Goal: Task Accomplishment & Management: Manage account settings

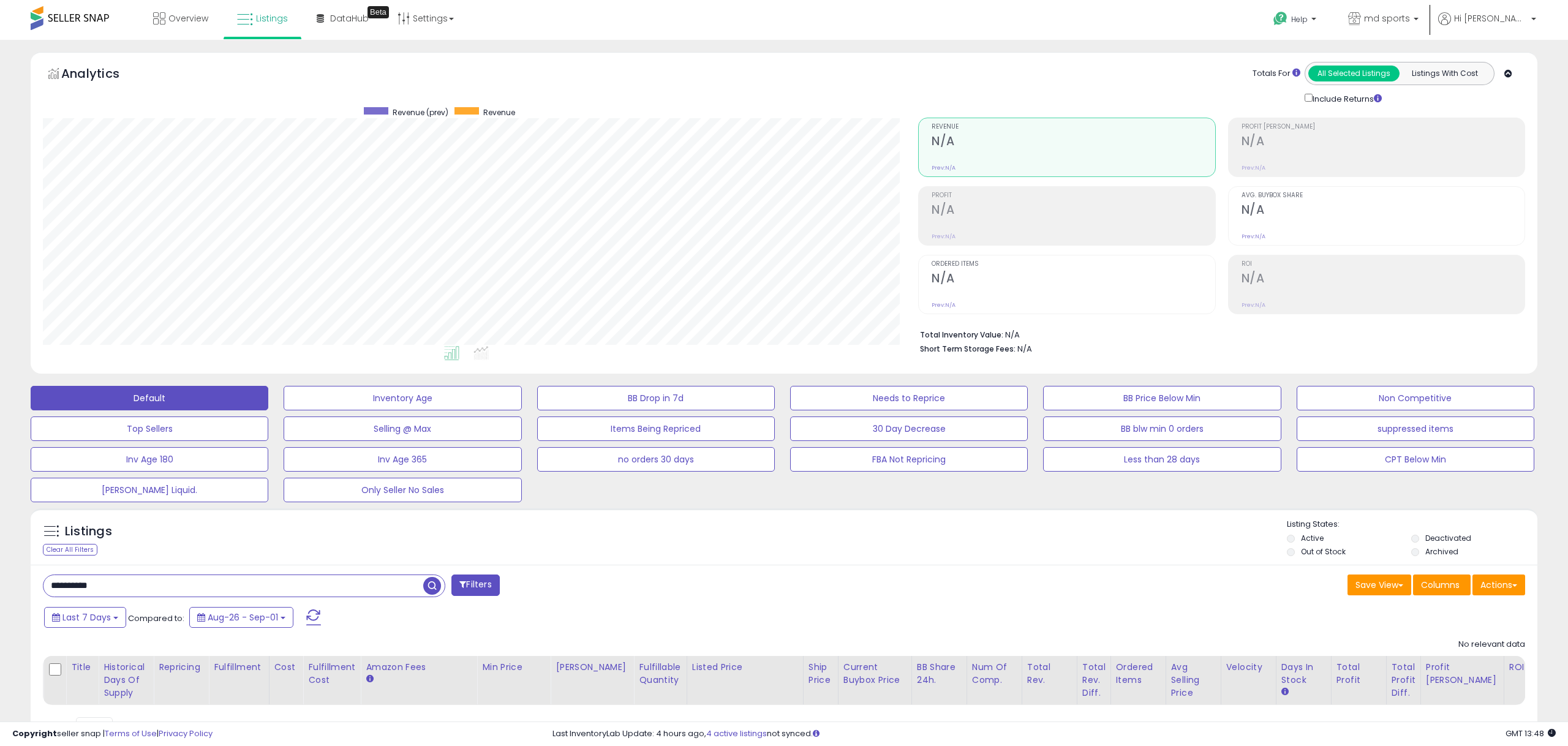
paste input "text"
type input "**********"
click at [429, 584] on span "button" at bounding box center [432, 585] width 18 height 18
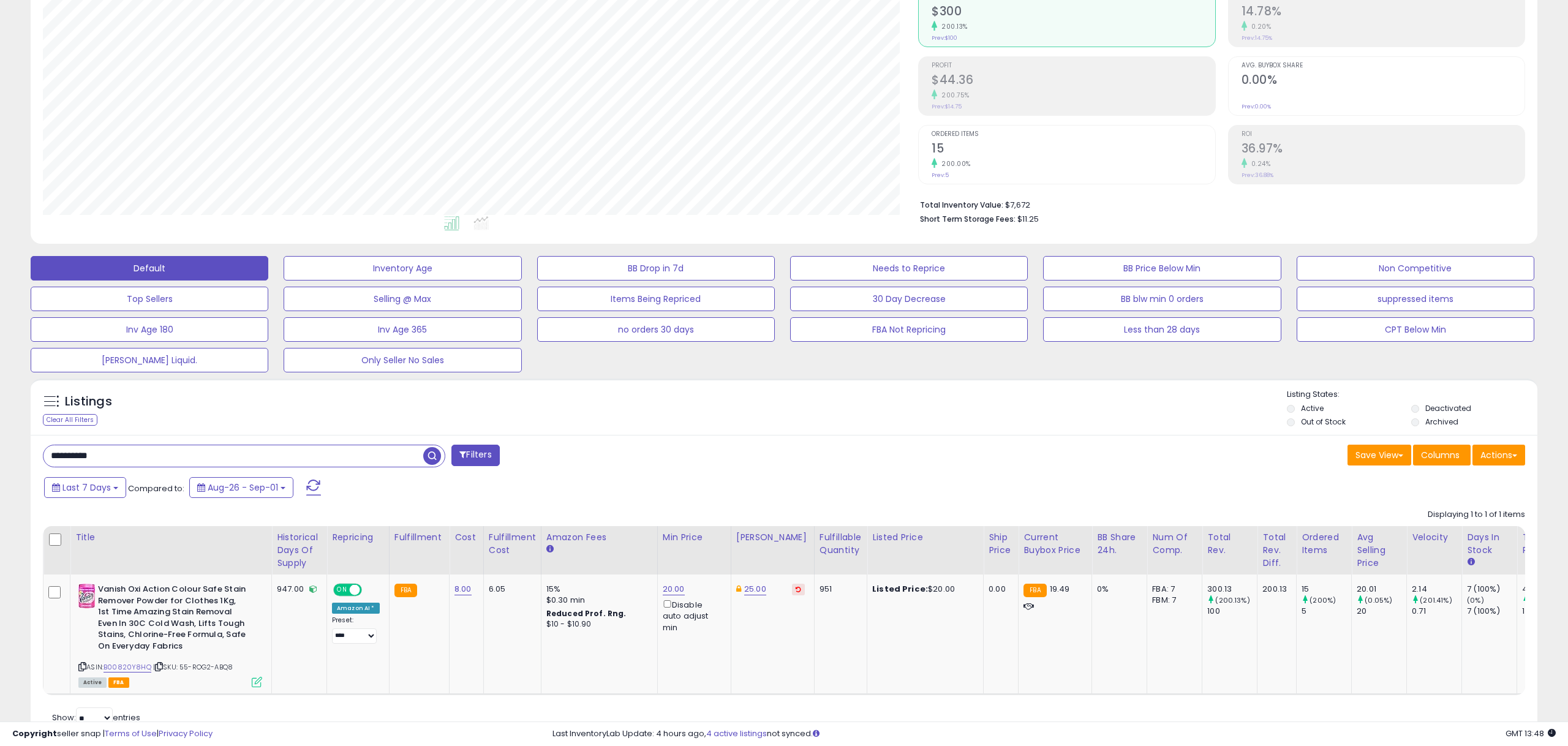
scroll to position [173, 0]
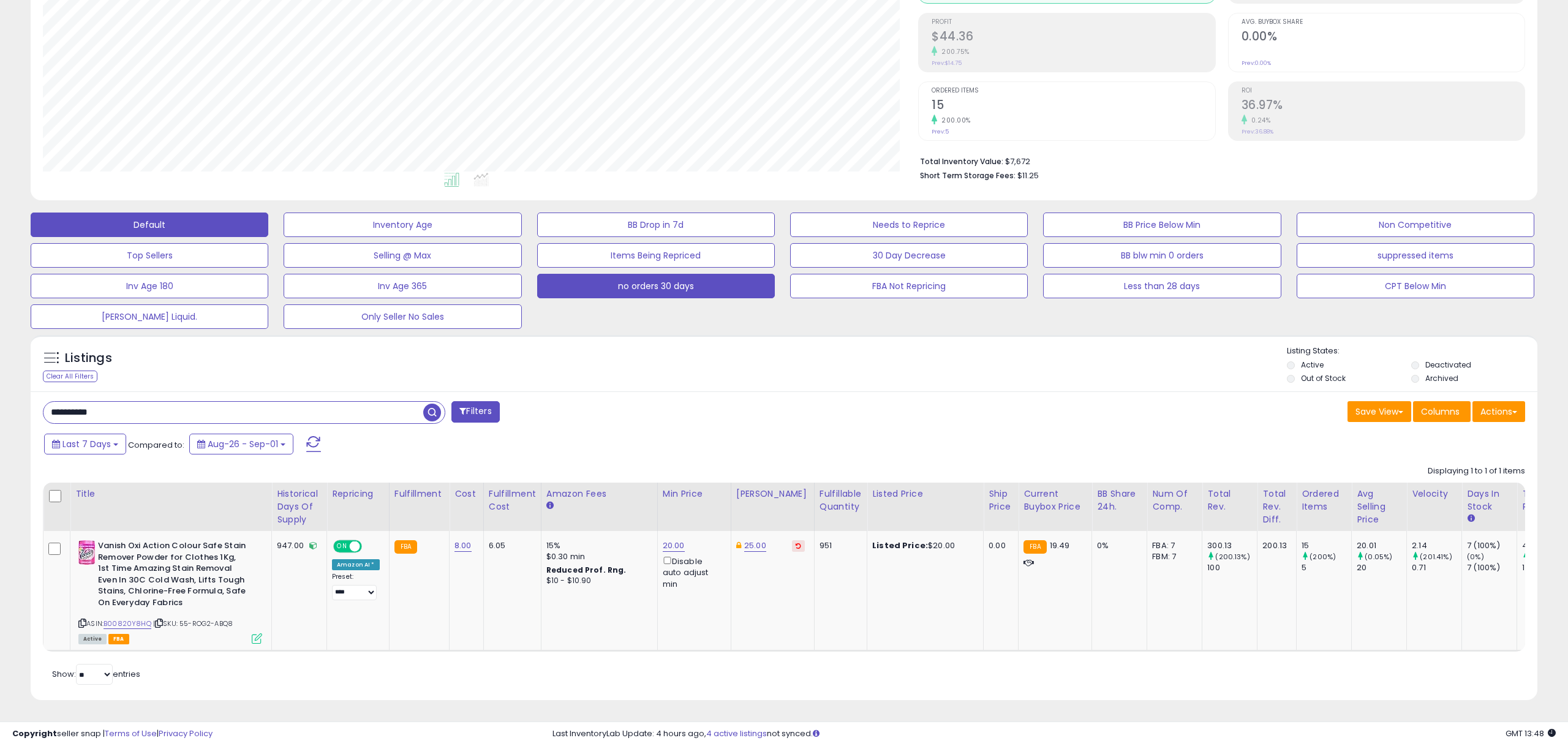
click at [679, 285] on button "no orders 30 days" at bounding box center [656, 286] width 238 height 25
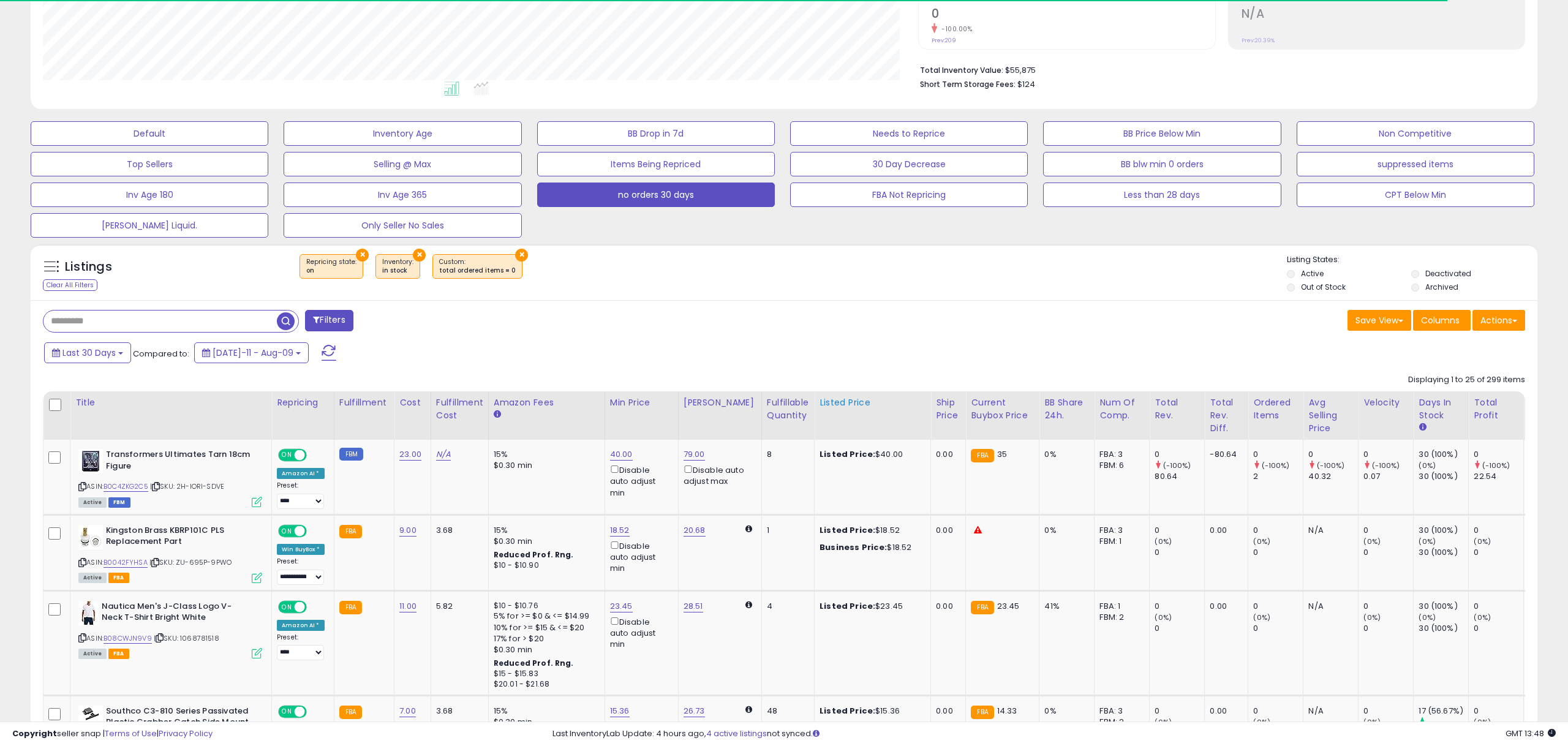
scroll to position [266, 0]
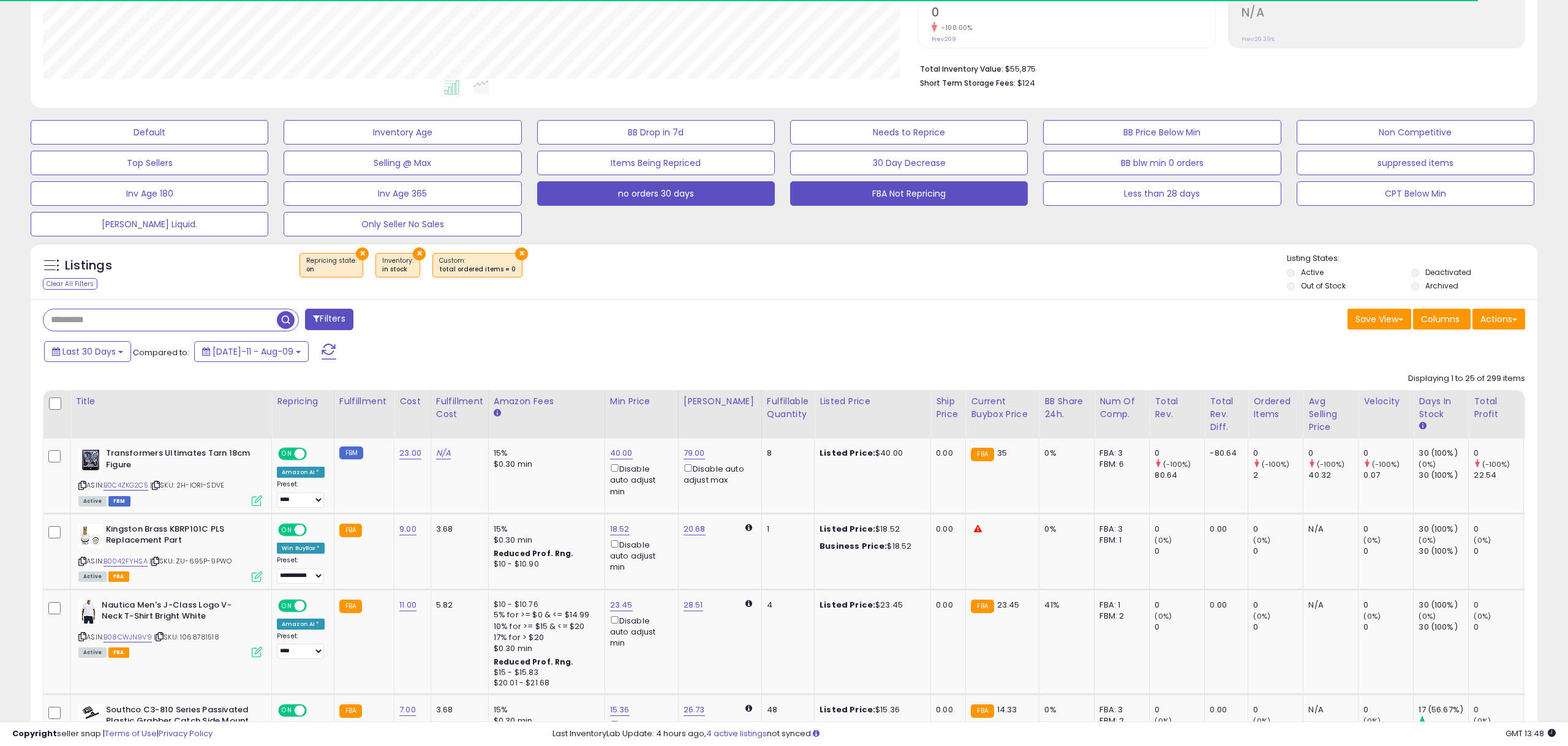
click at [894, 189] on button "FBA Not Repricing" at bounding box center [908, 194] width 238 height 25
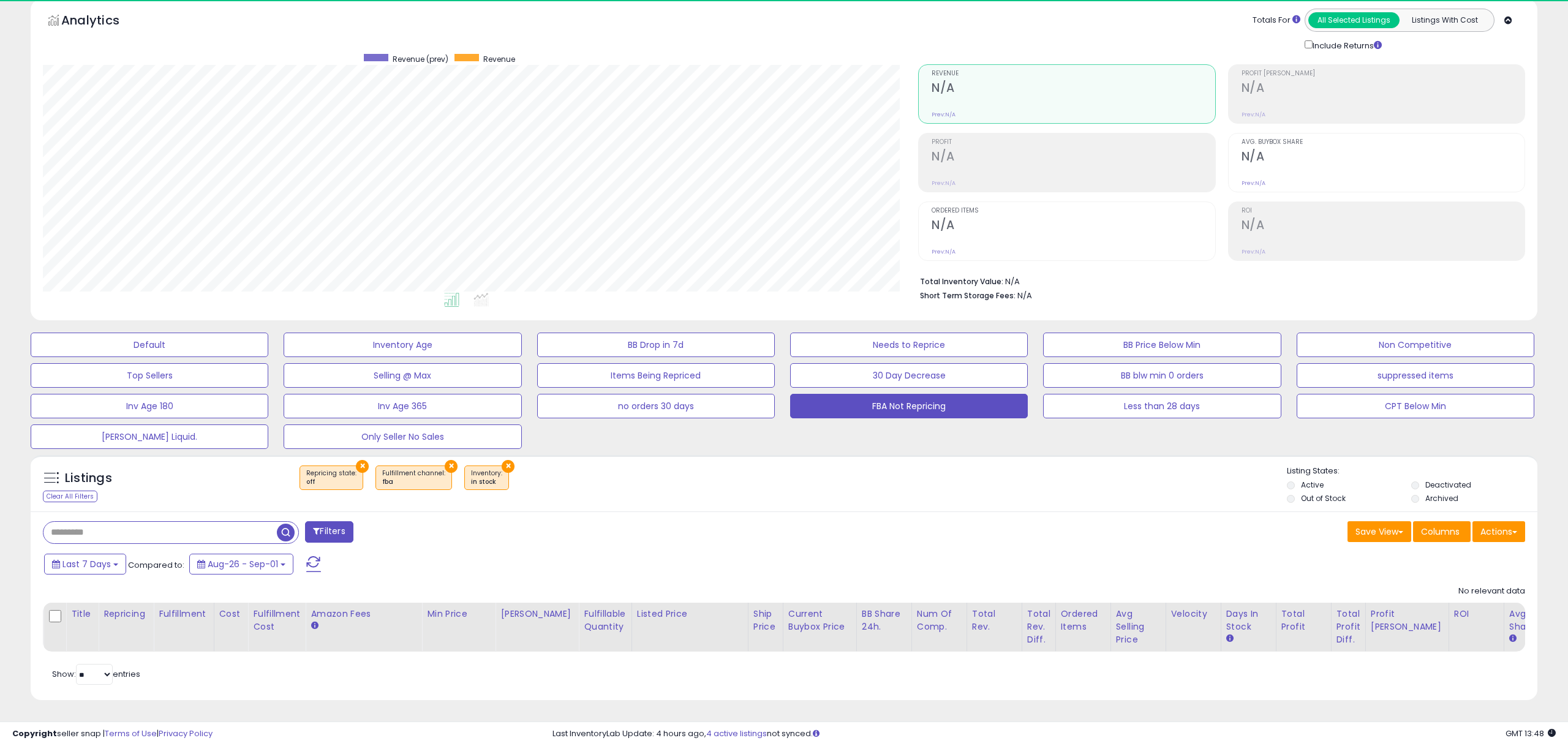
scroll to position [251, 875]
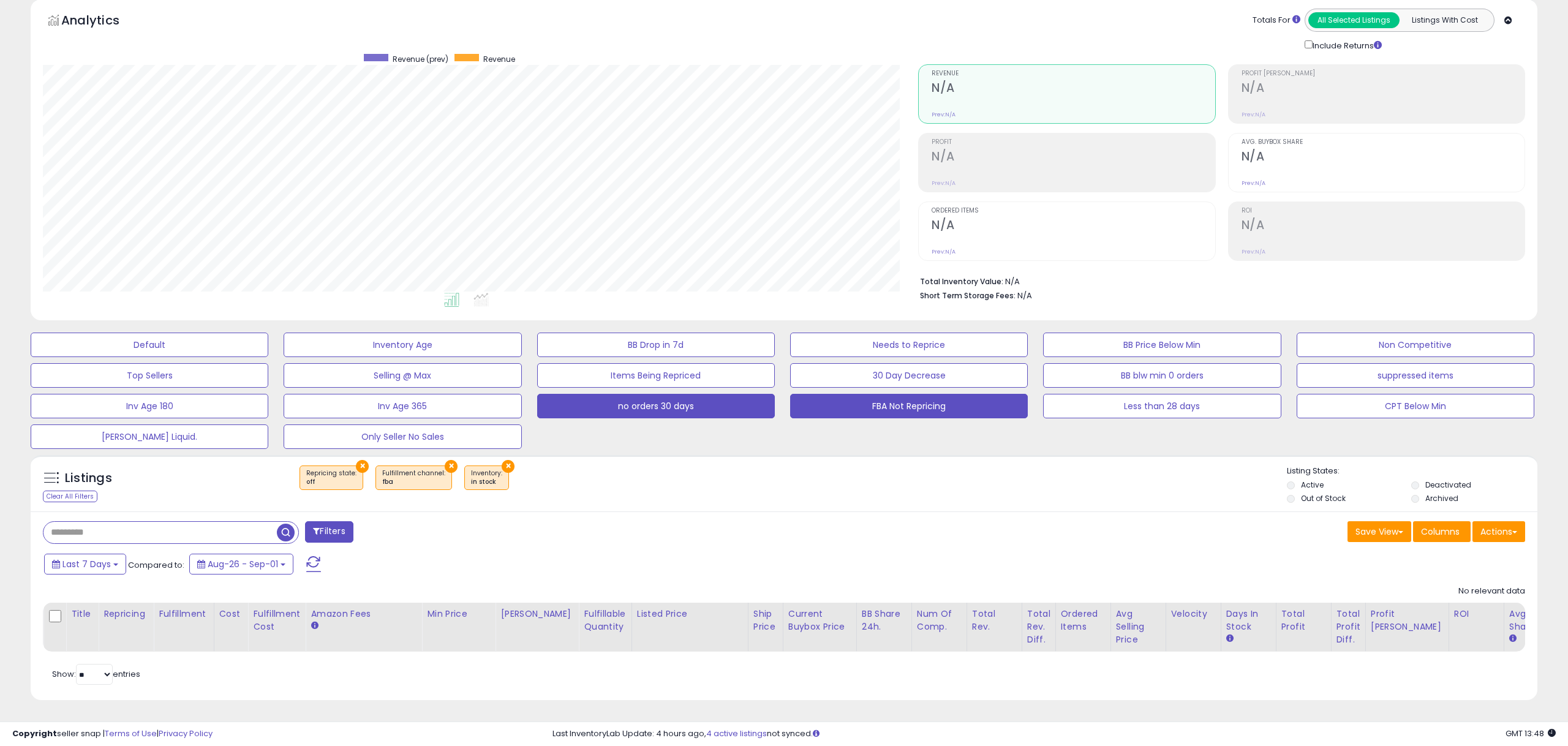
click at [713, 408] on button "no orders 30 days" at bounding box center [656, 406] width 238 height 25
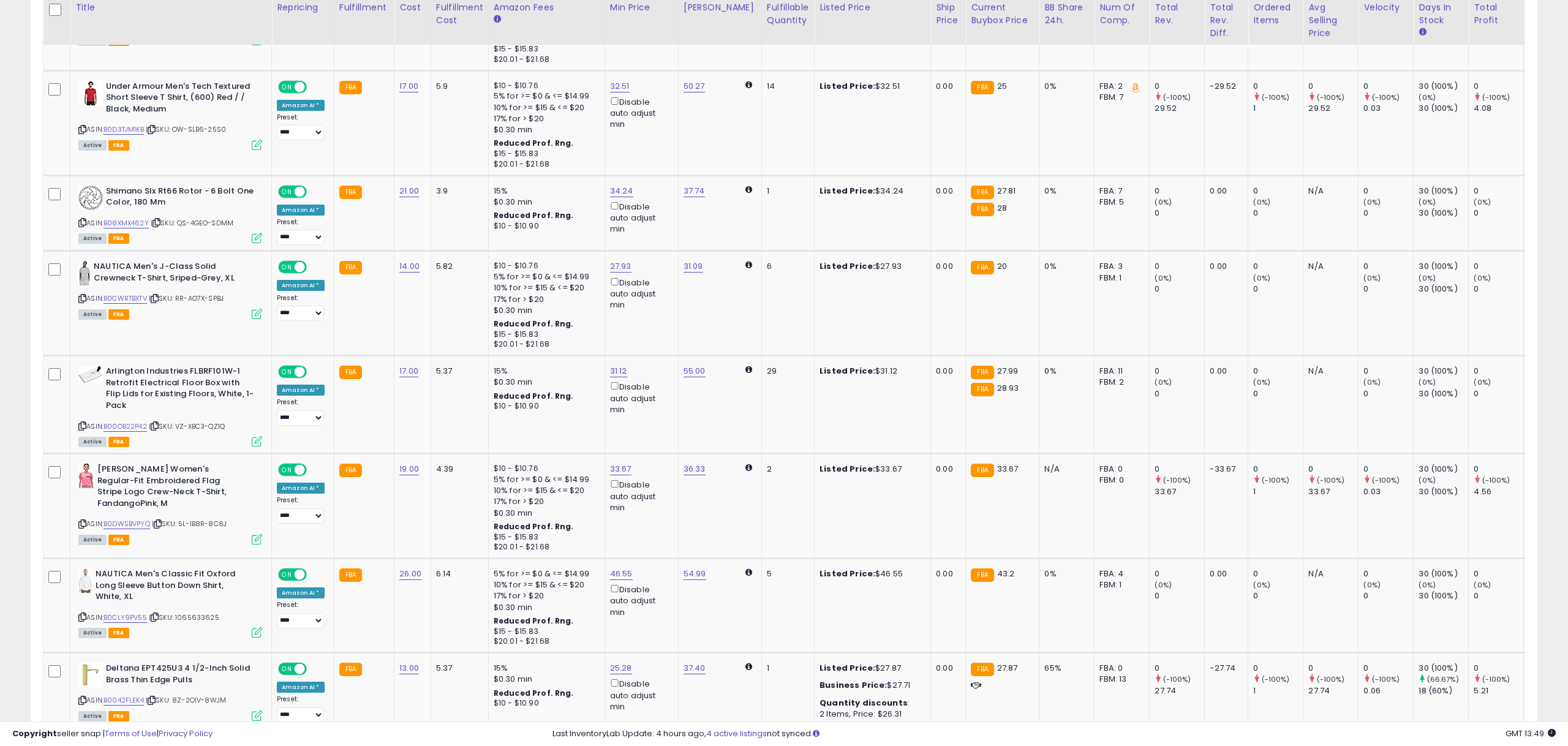
scroll to position [2179, 0]
click at [611, 370] on link "31.12" at bounding box center [619, 370] width 17 height 12
drag, startPoint x: 567, startPoint y: 328, endPoint x: 538, endPoint y: 329, distance: 29.0
click at [538, 329] on input "*****" at bounding box center [585, 328] width 109 height 21
type input "**"
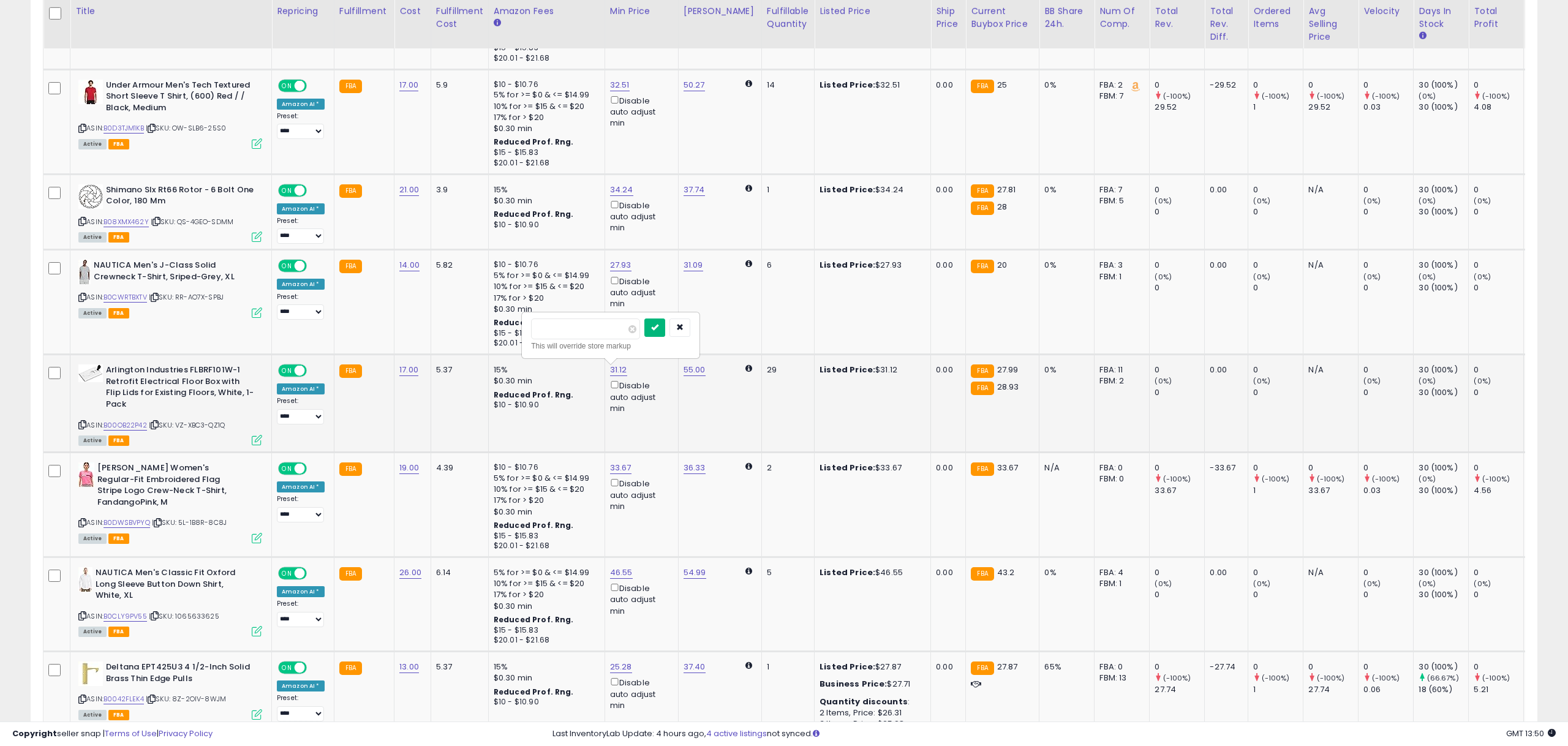
click at [665, 332] on button "submit" at bounding box center [654, 327] width 21 height 18
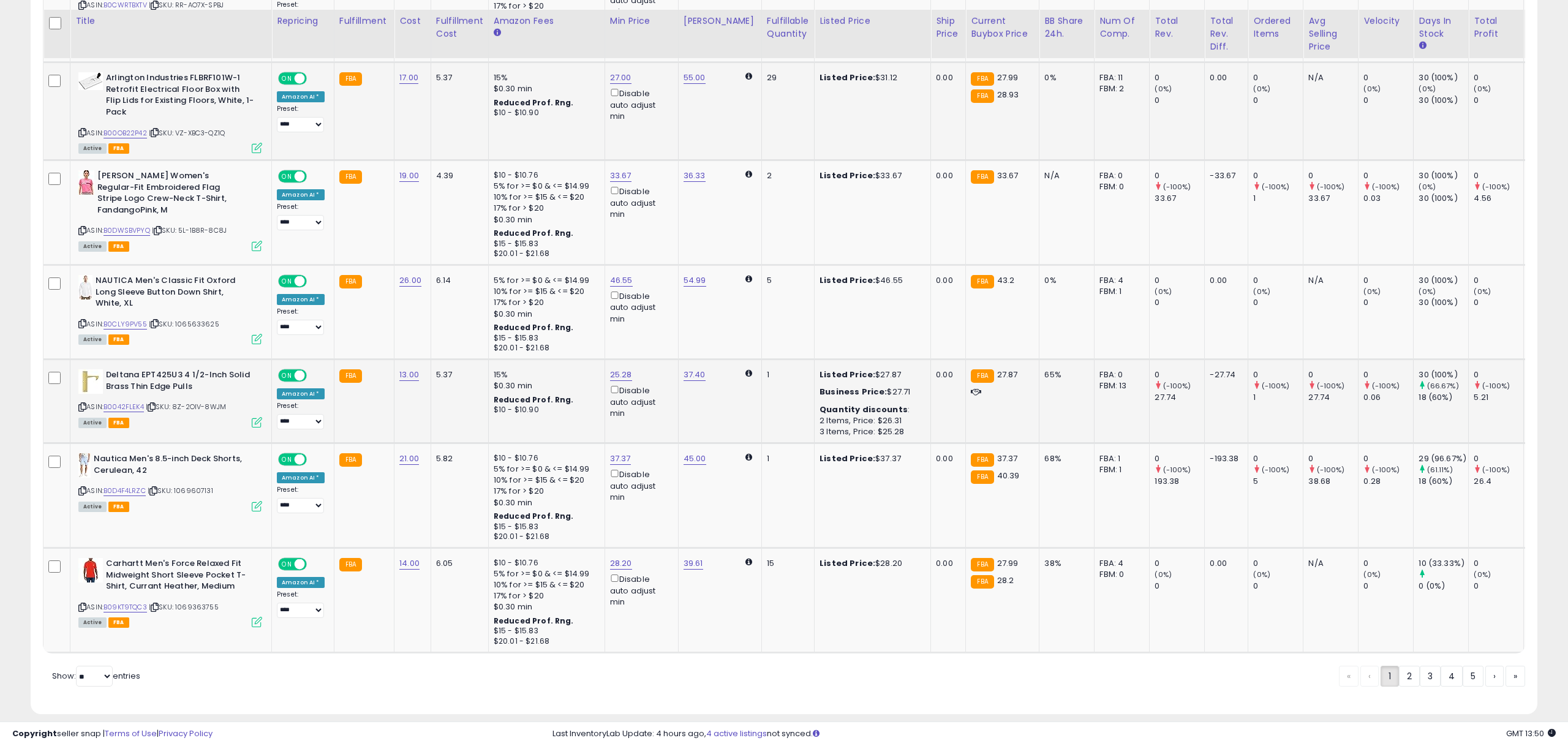
scroll to position [2486, 0]
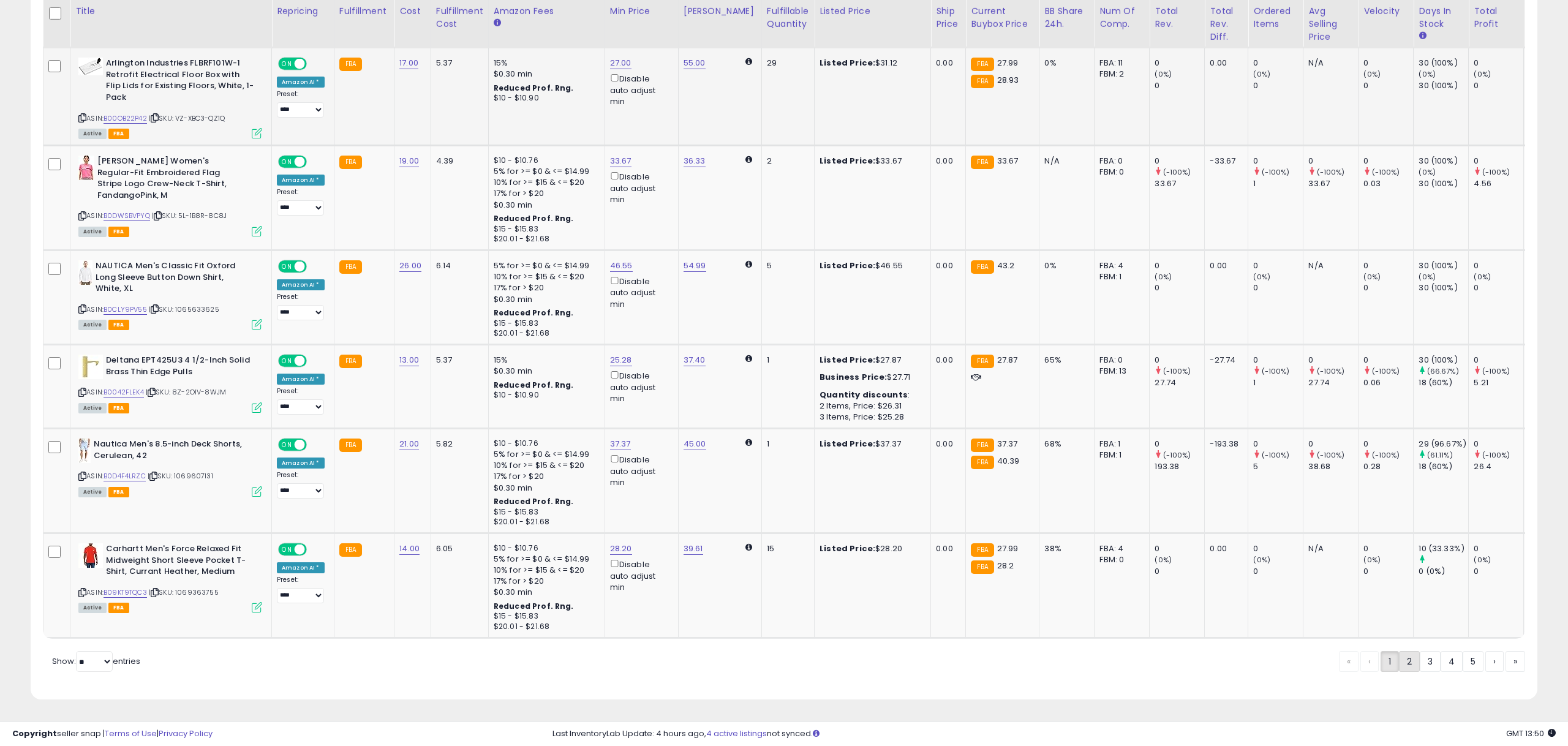
click at [1404, 656] on link "2" at bounding box center [1409, 661] width 21 height 21
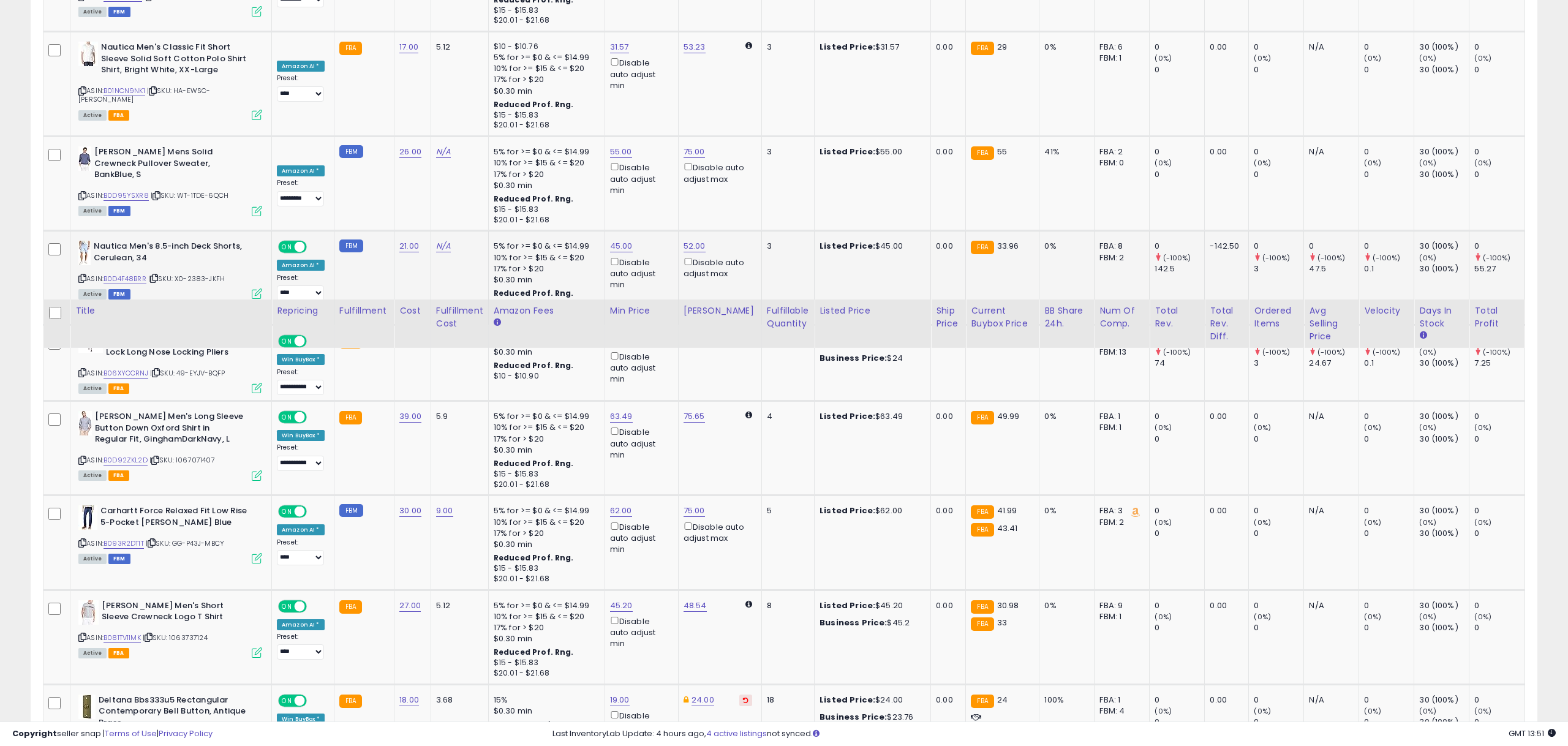
scroll to position [2529, 0]
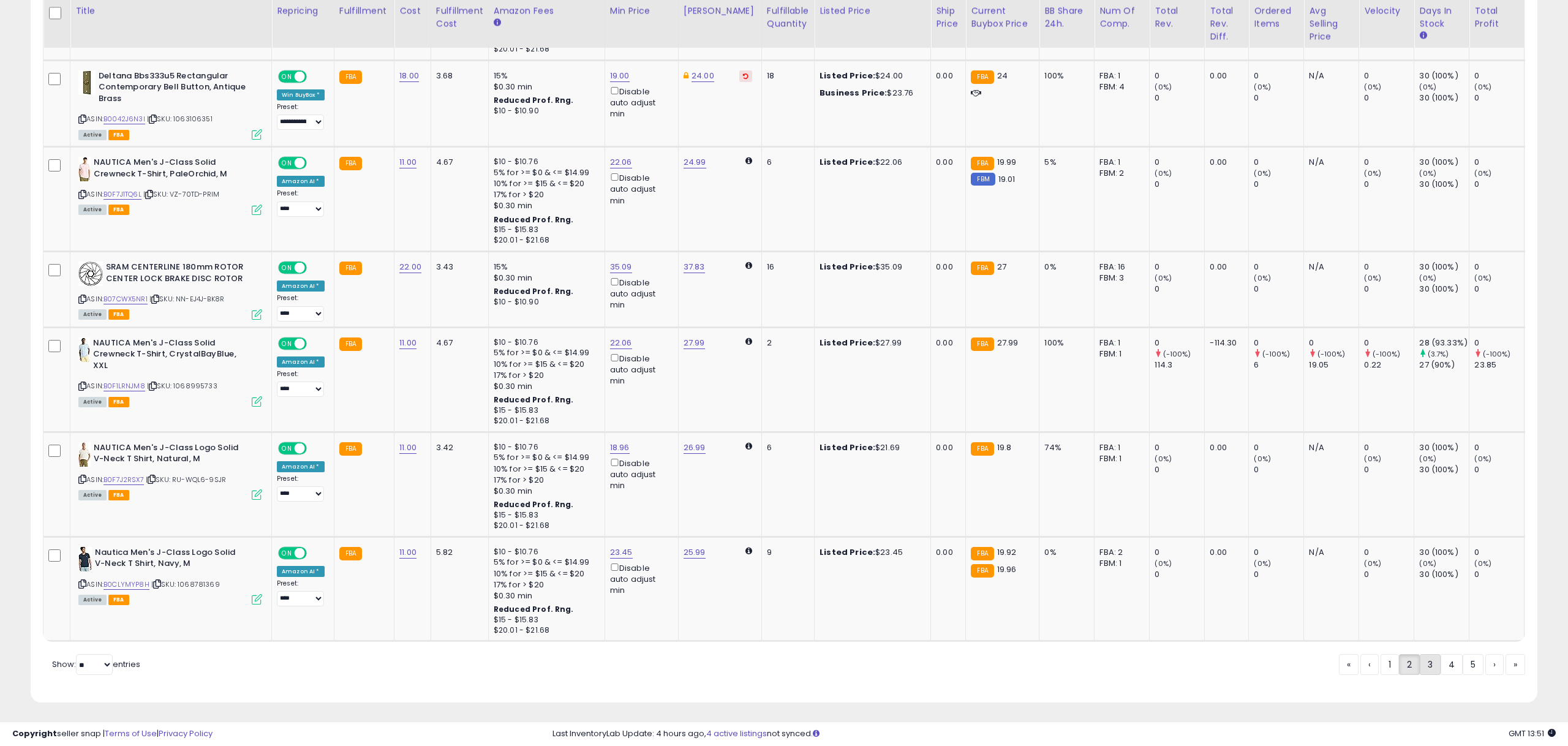
click at [1423, 661] on link "3" at bounding box center [1429, 664] width 21 height 21
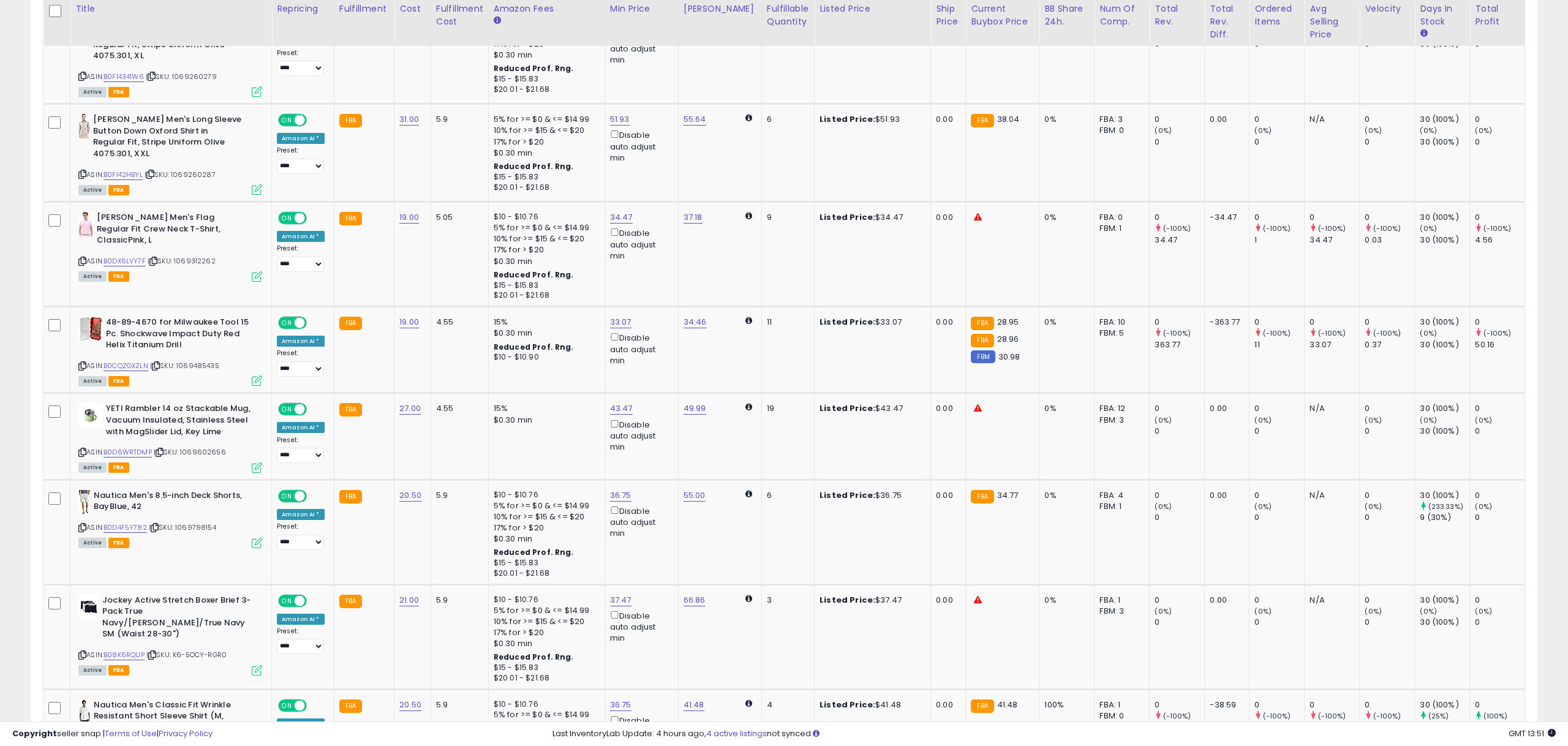
scroll to position [2092, 0]
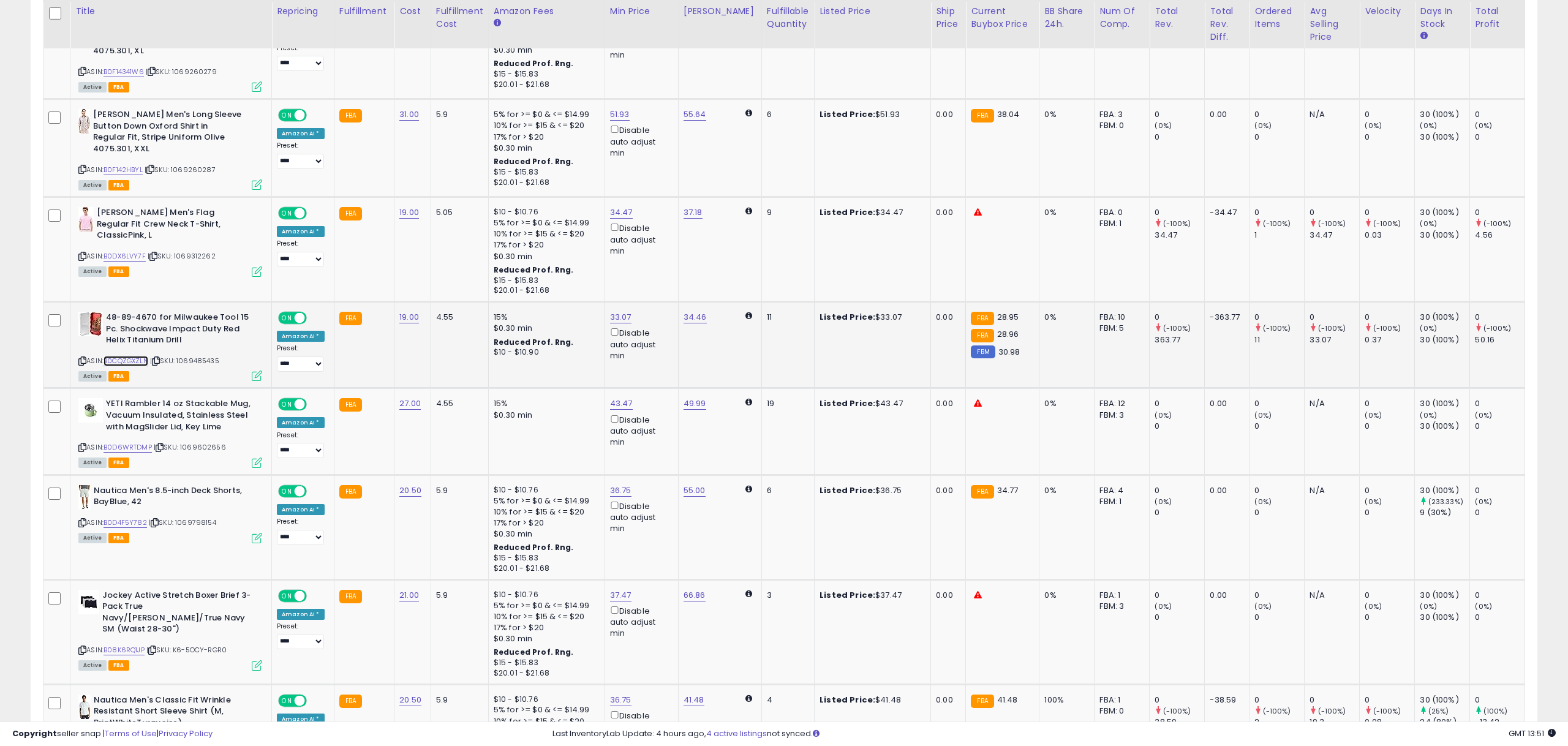
click at [147, 356] on link "B0CQZGXZLN" at bounding box center [126, 361] width 45 height 11
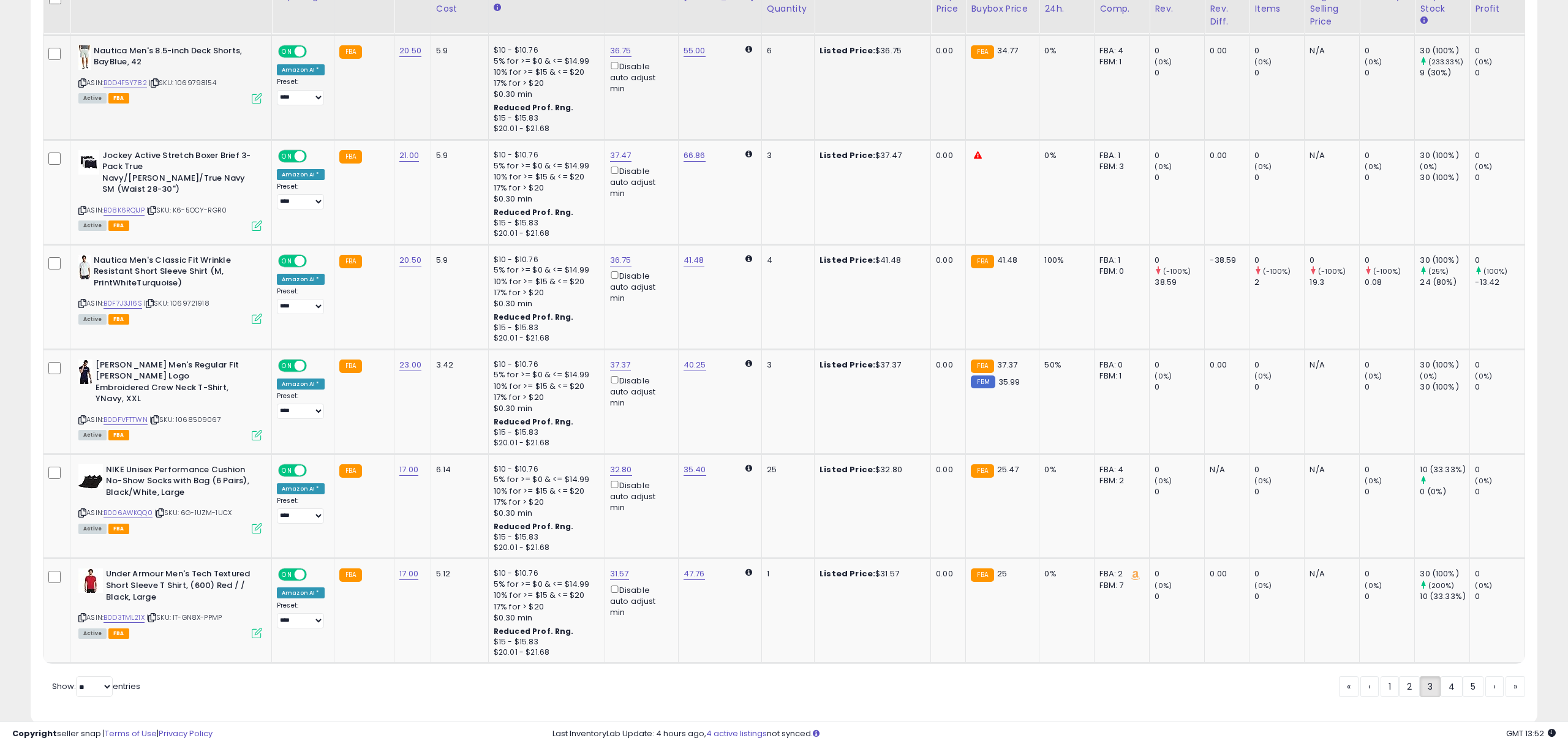
scroll to position [2547, 0]
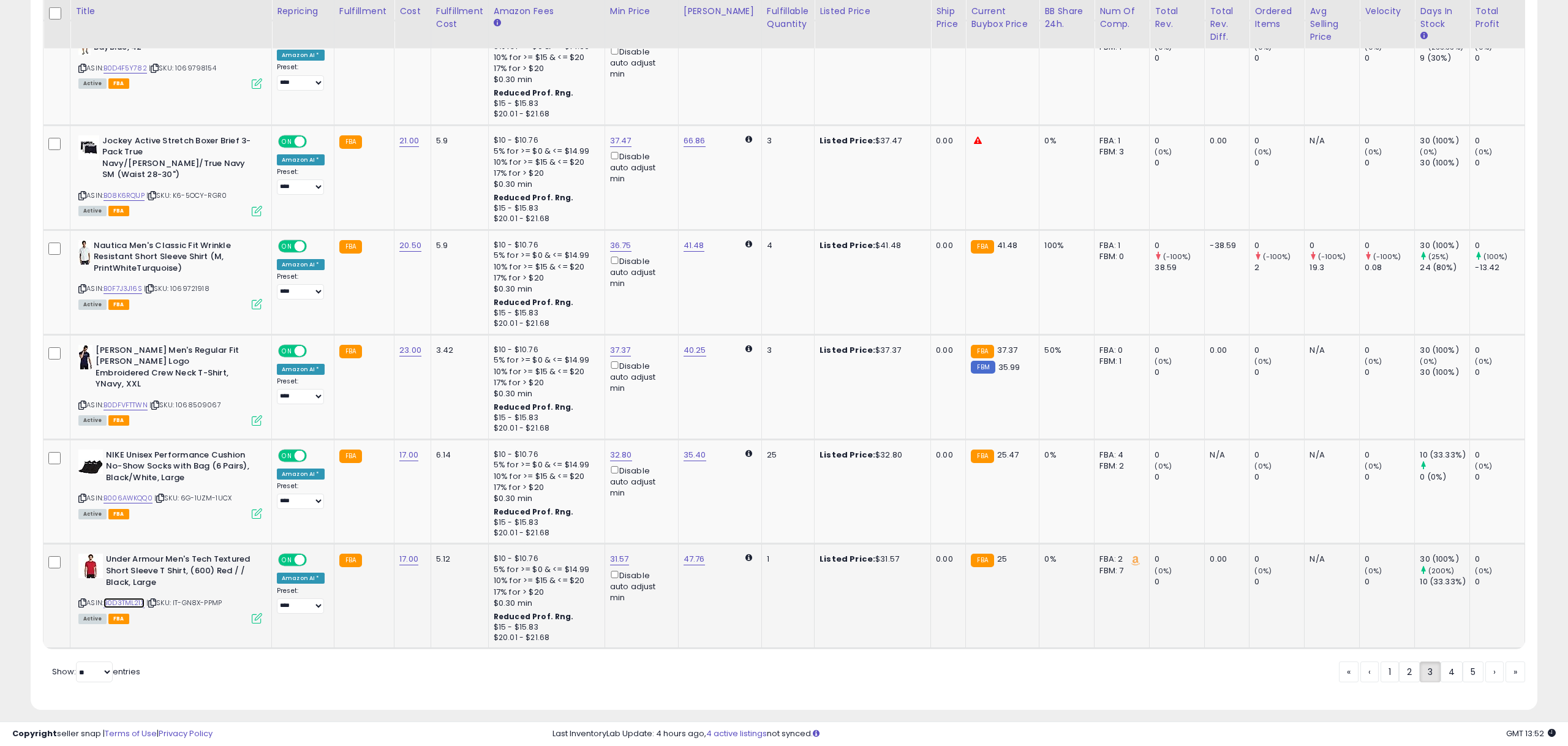
click at [137, 597] on link "B0D3TML21X" at bounding box center [124, 603] width 41 height 11
click at [1454, 666] on link "4" at bounding box center [1451, 671] width 22 height 21
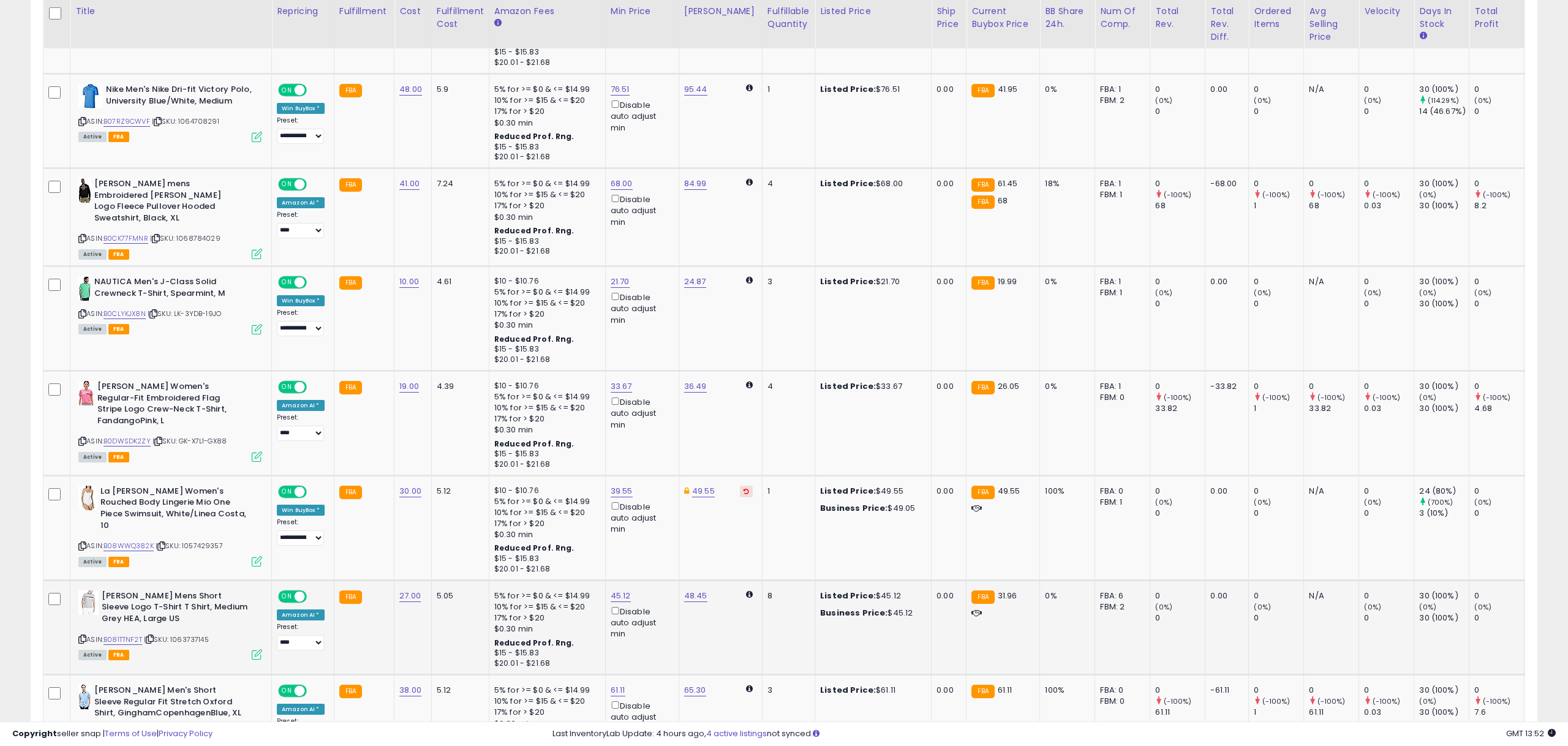
scroll to position [0, 1]
click at [144, 540] on link "B08WWQ382K" at bounding box center [128, 546] width 50 height 11
click at [84, 542] on icon at bounding box center [82, 546] width 8 height 7
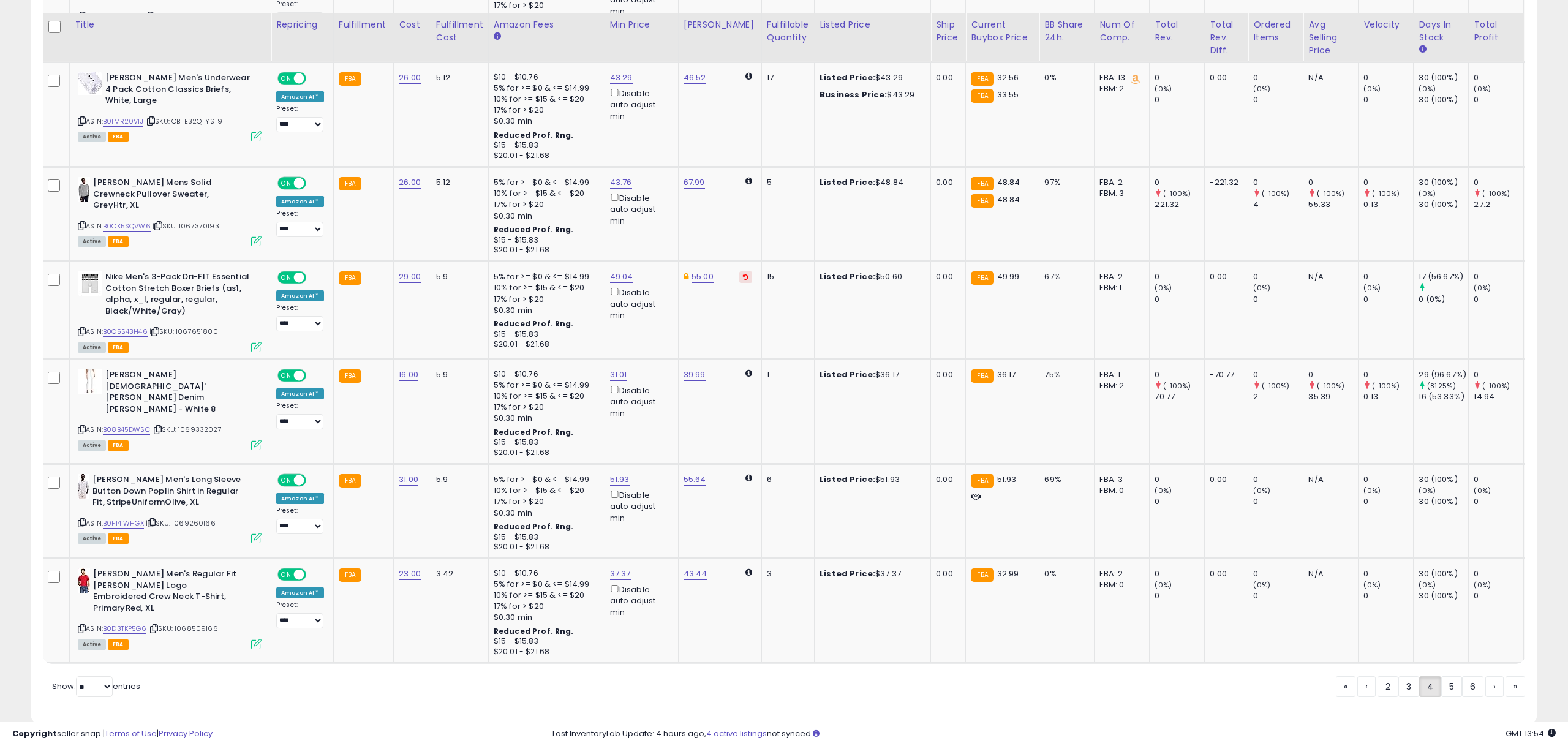
scroll to position [2578, 0]
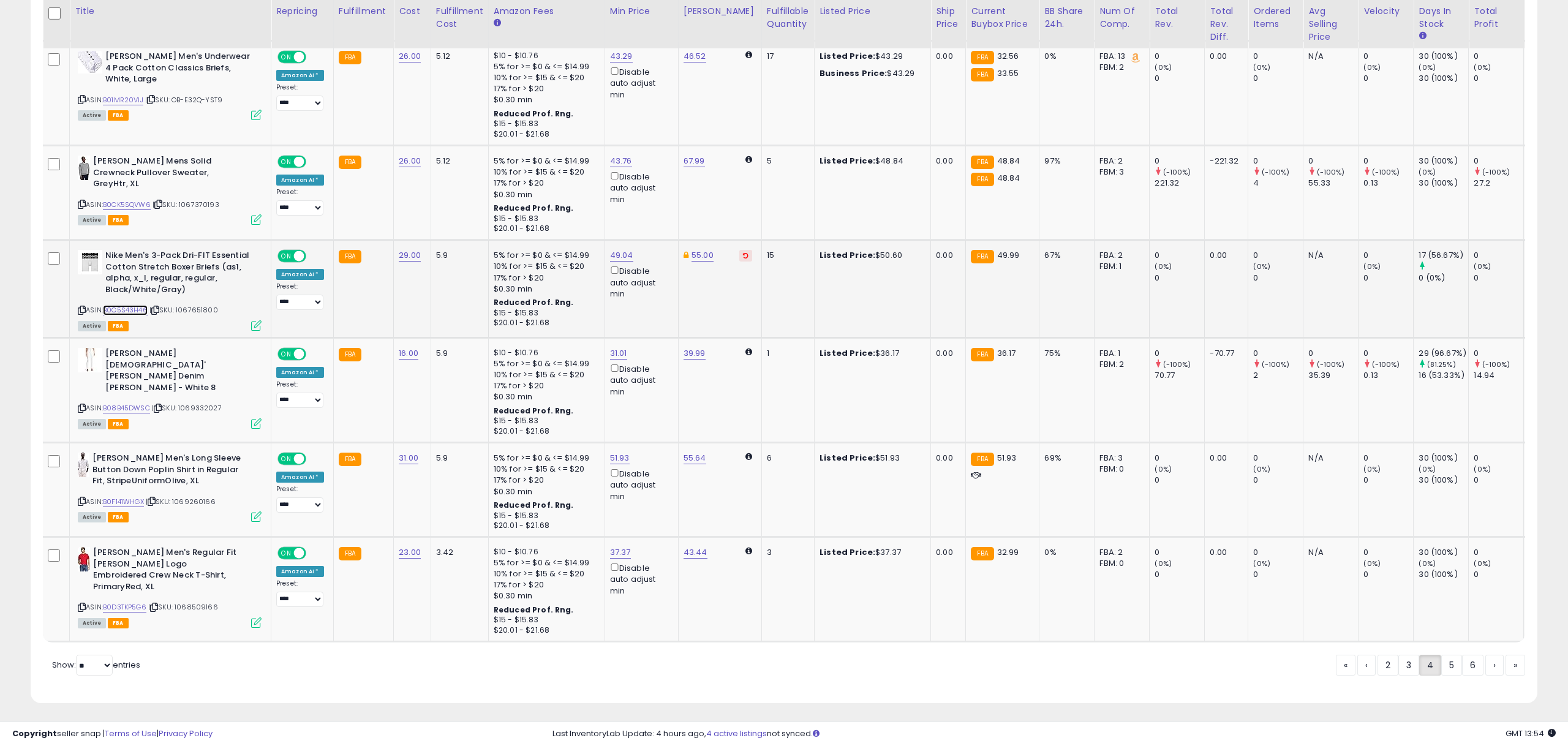
click at [129, 305] on link "B0C5S43H46" at bounding box center [125, 310] width 45 height 11
click at [1450, 665] on link "5" at bounding box center [1451, 664] width 21 height 21
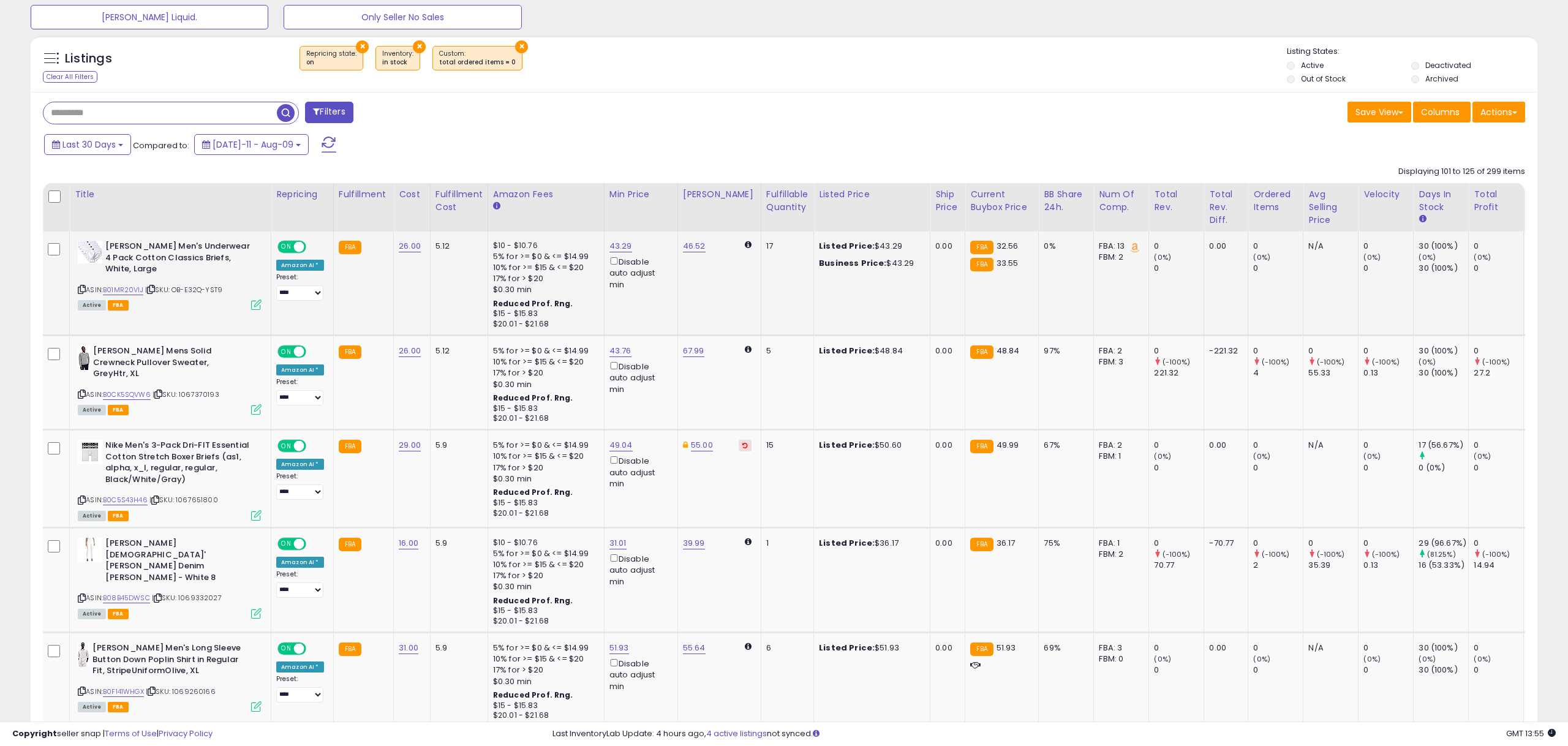
scroll to position [0, 1]
click at [138, 291] on link "B01MR20VIJ" at bounding box center [123, 290] width 40 height 11
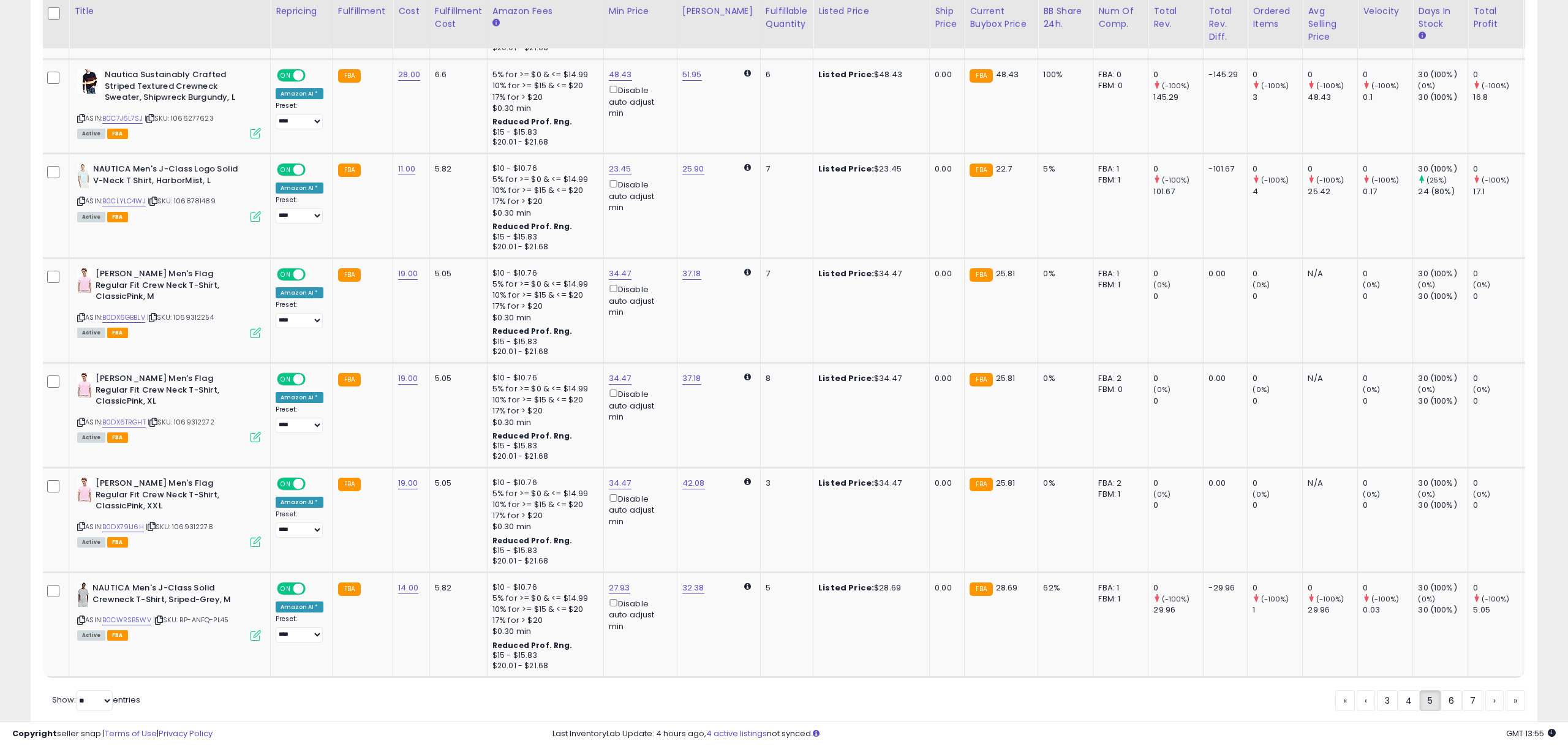
scroll to position [2513, 0]
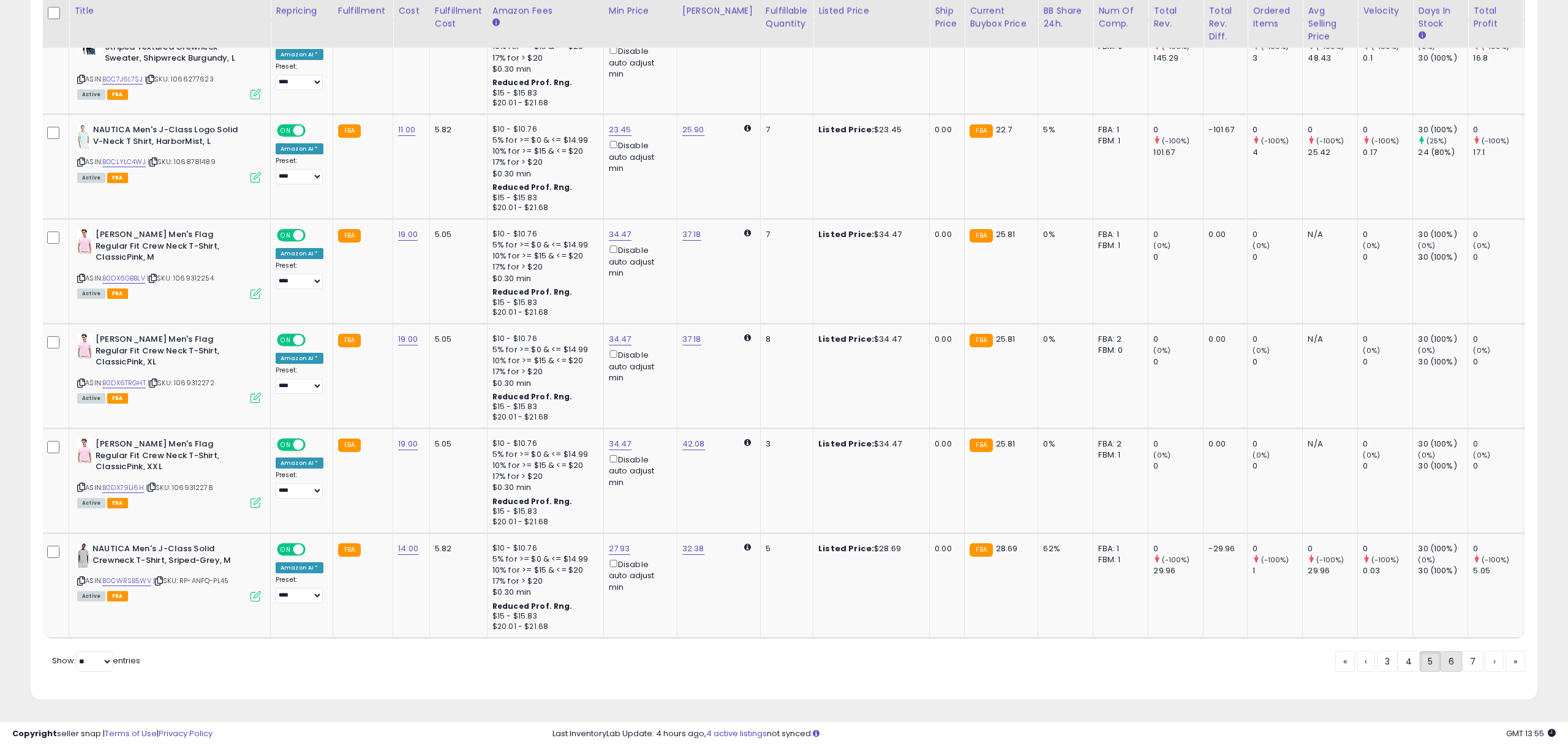
click at [1450, 664] on link "6" at bounding box center [1451, 661] width 21 height 21
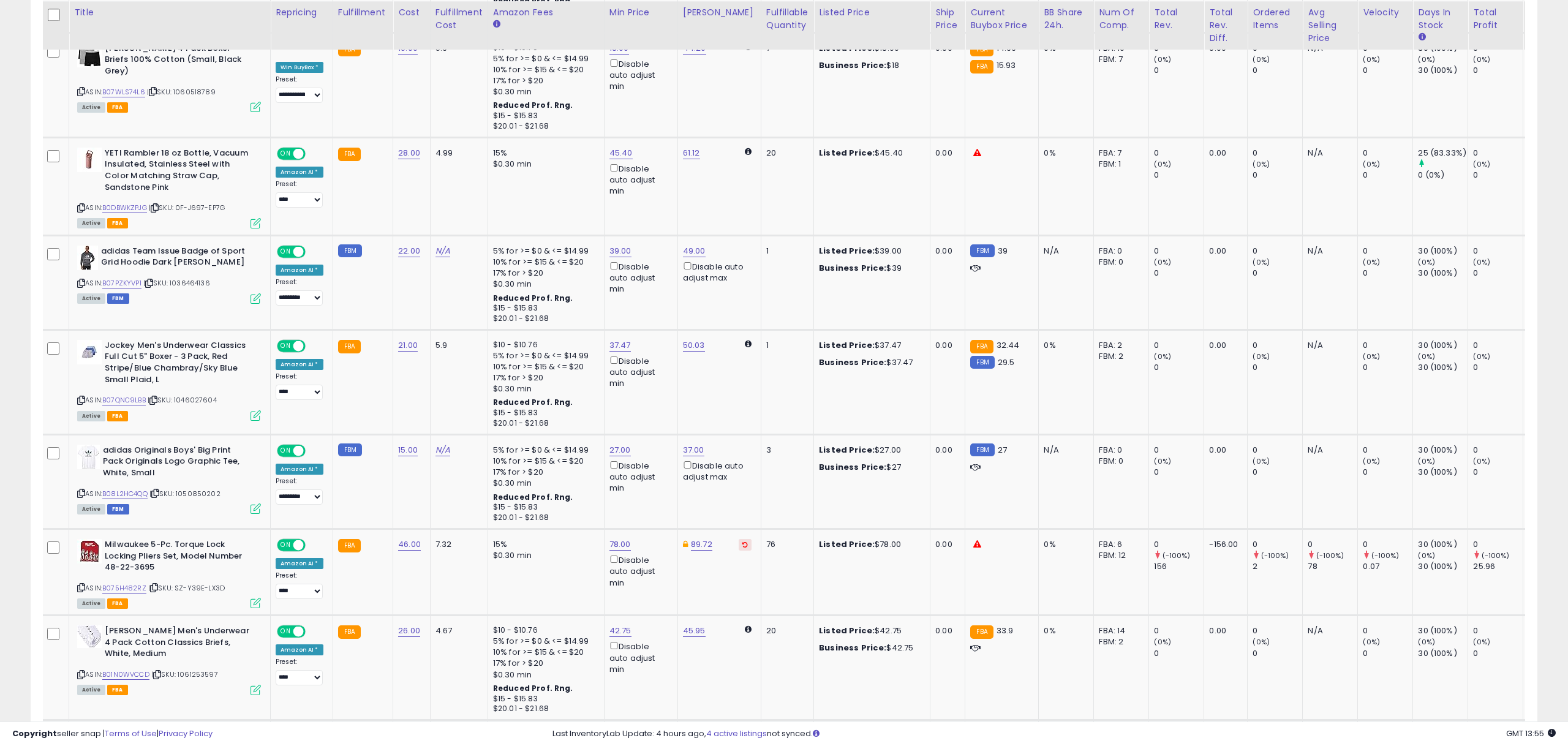
scroll to position [986, 0]
click at [131, 208] on link "B0DBWKZPJG" at bounding box center [125, 206] width 45 height 11
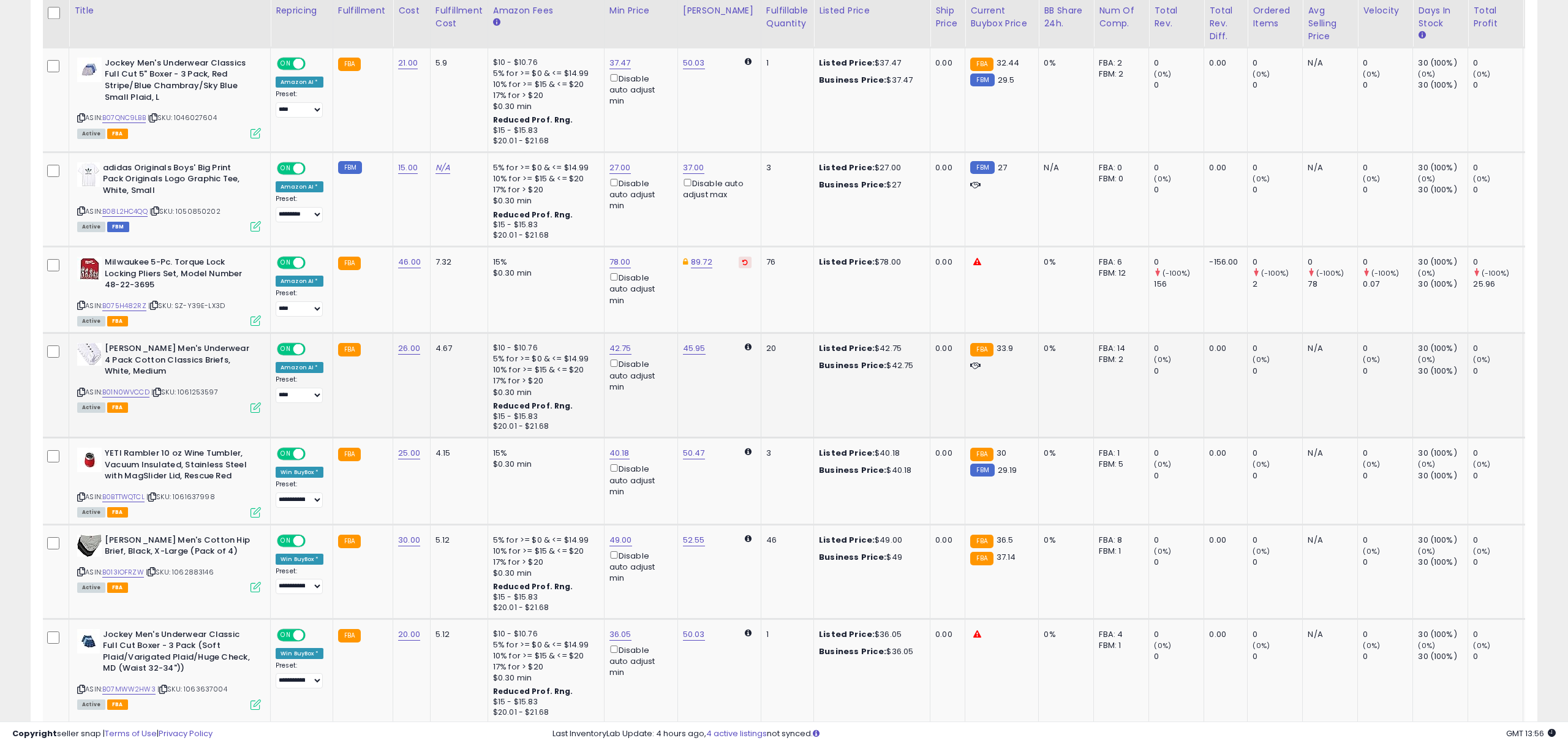
scroll to position [0, 2]
click at [137, 305] on link "B075H482RZ" at bounding box center [124, 306] width 44 height 11
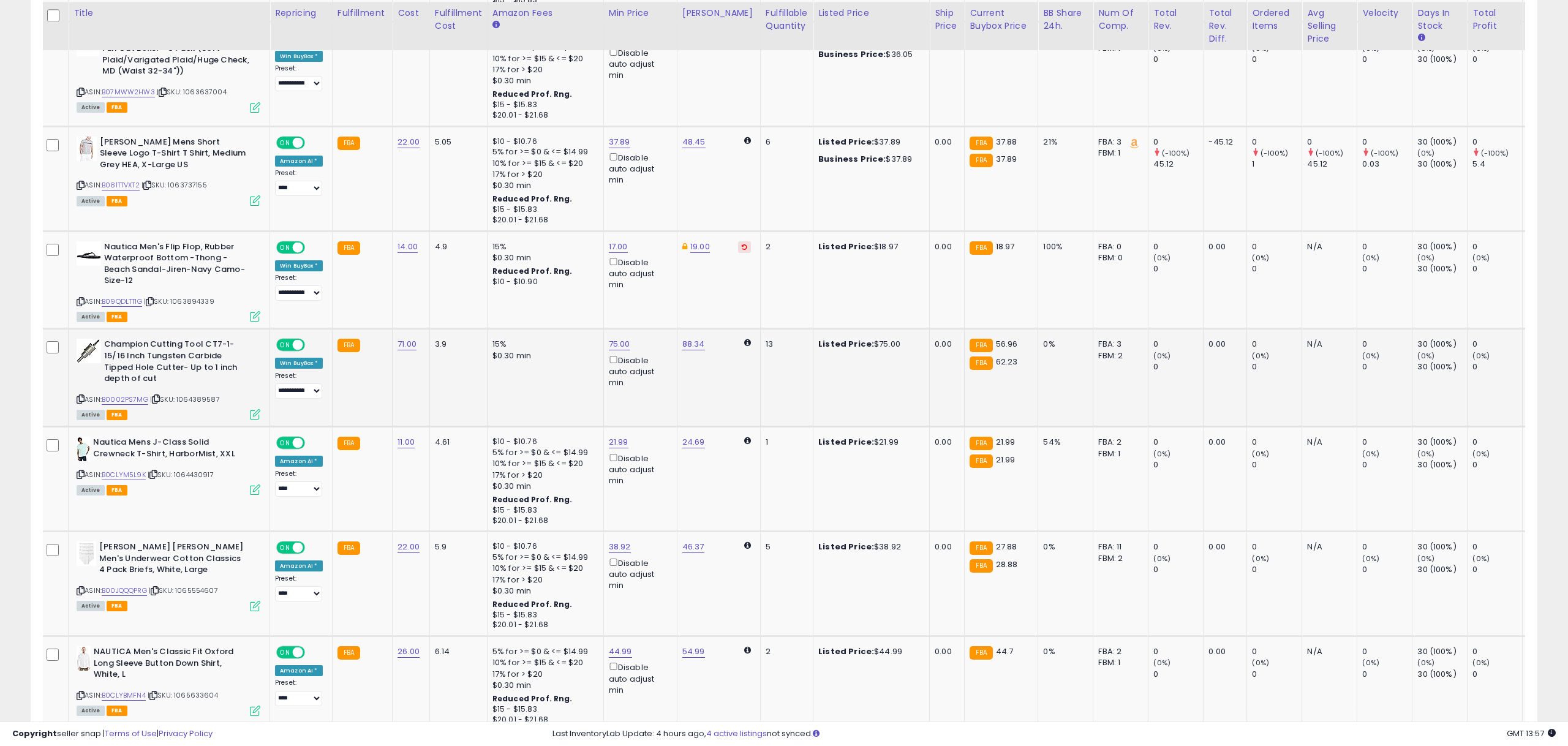
scroll to position [1868, 0]
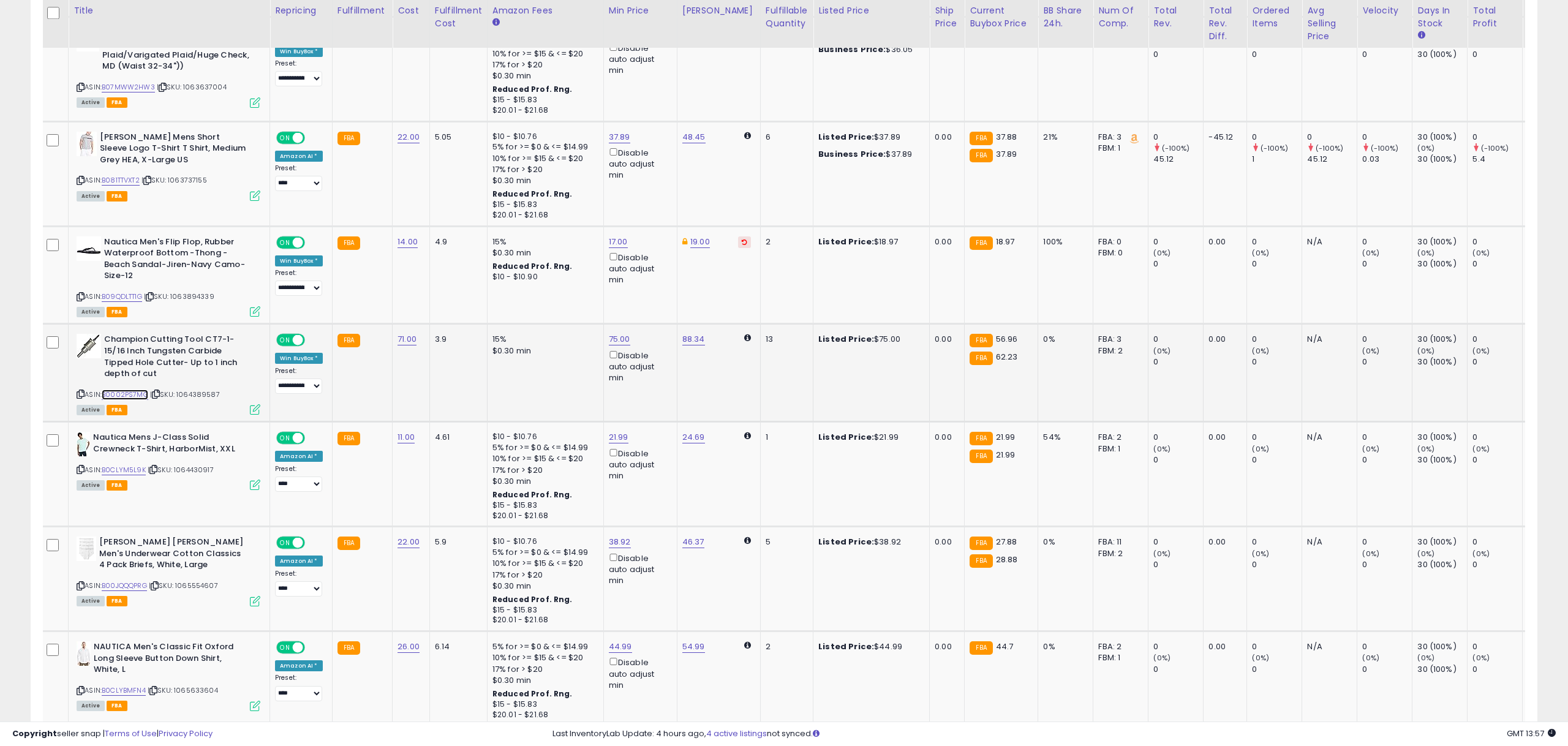
click at [117, 389] on link "B0002PS7MG" at bounding box center [125, 394] width 46 height 11
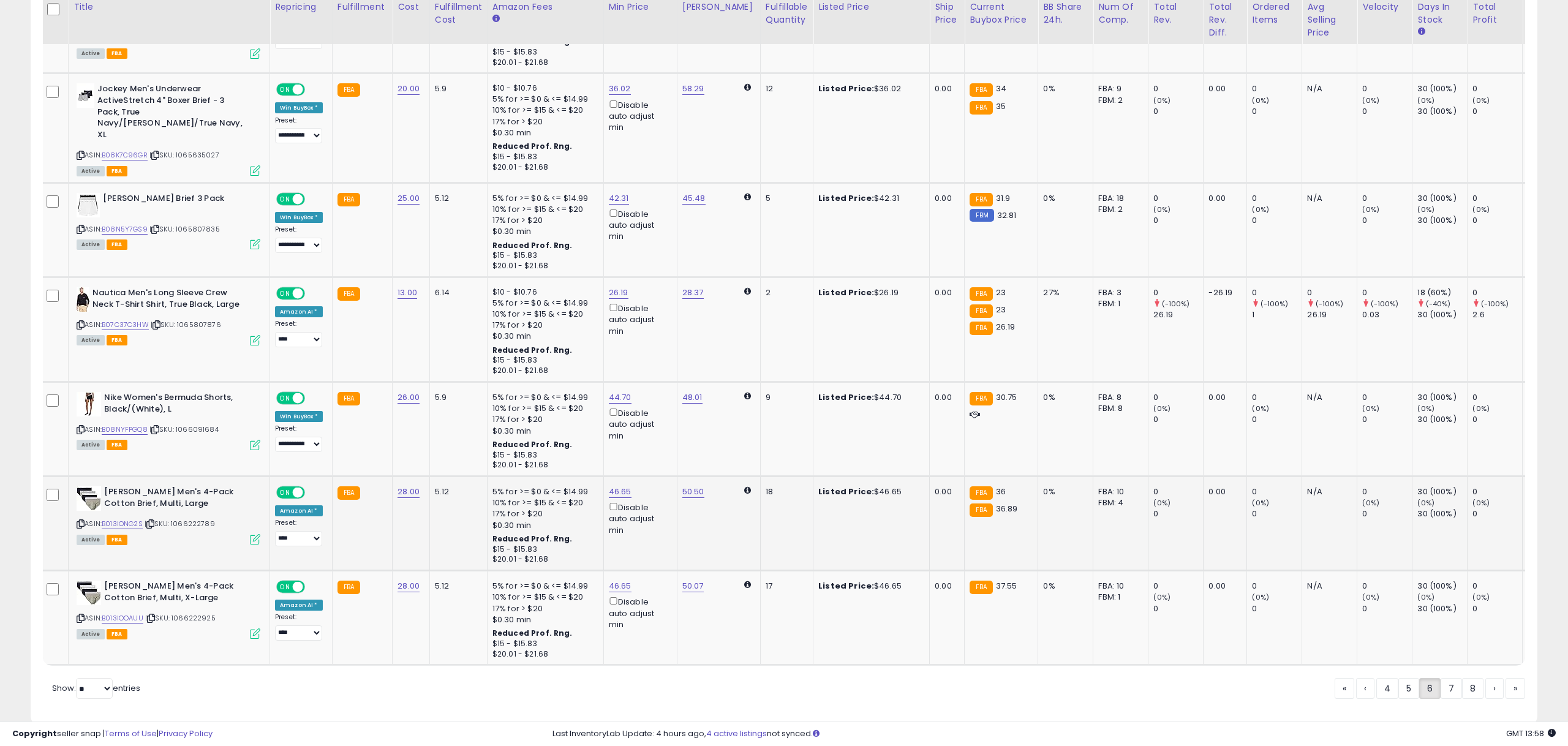
scroll to position [2517, 0]
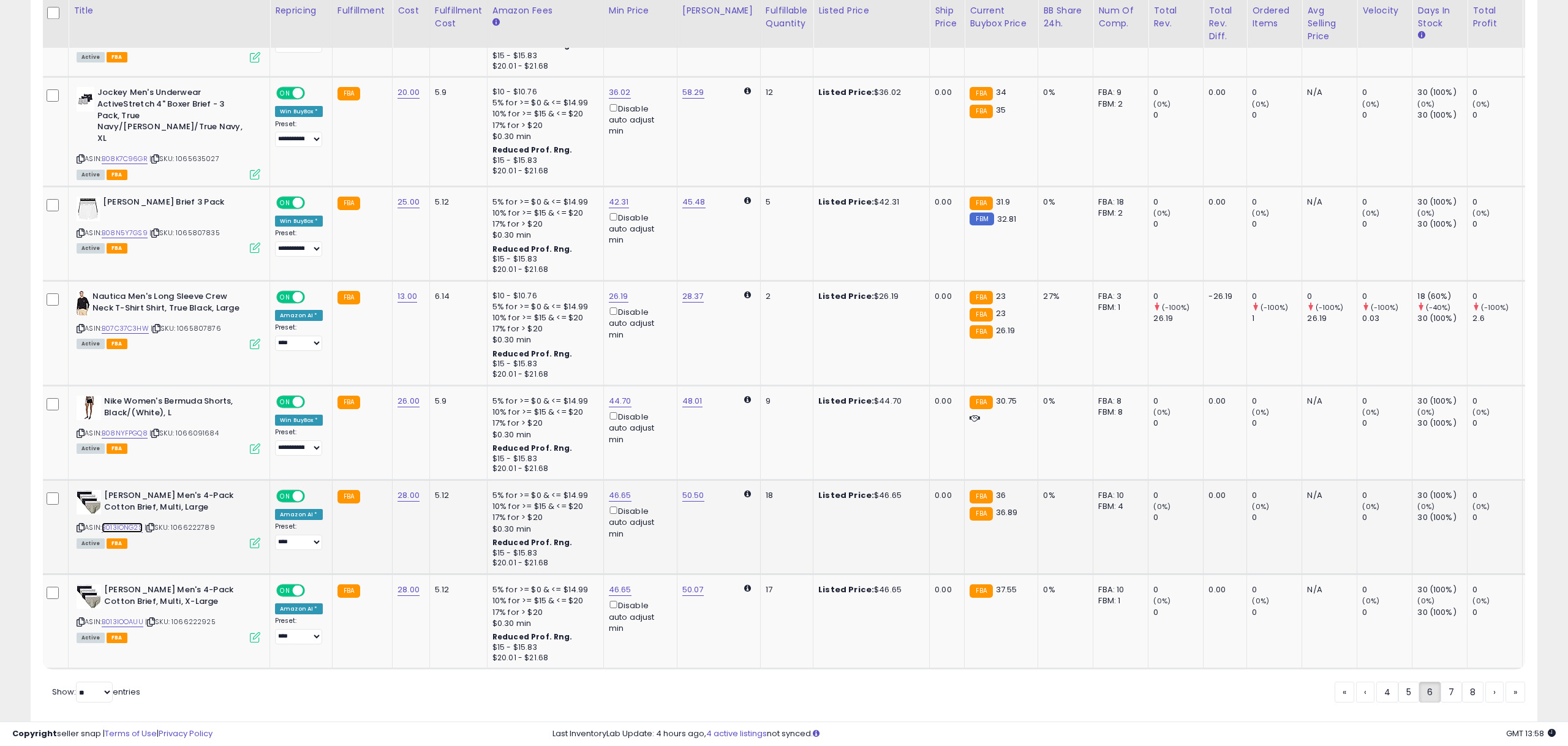
click at [121, 522] on link "B013IONG2S" at bounding box center [122, 528] width 41 height 11
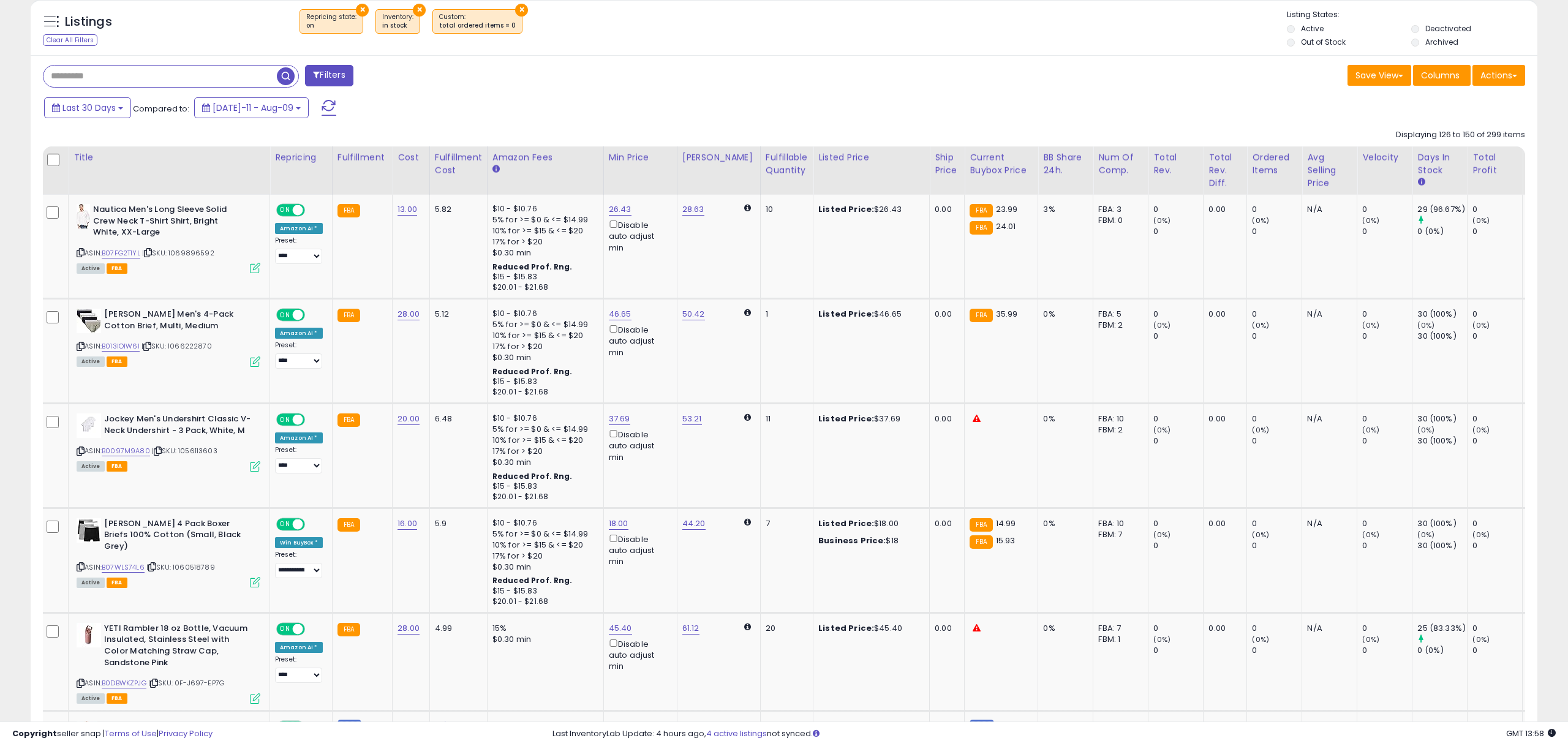
scroll to position [0, 0]
